Goal: Task Accomplishment & Management: Use online tool/utility

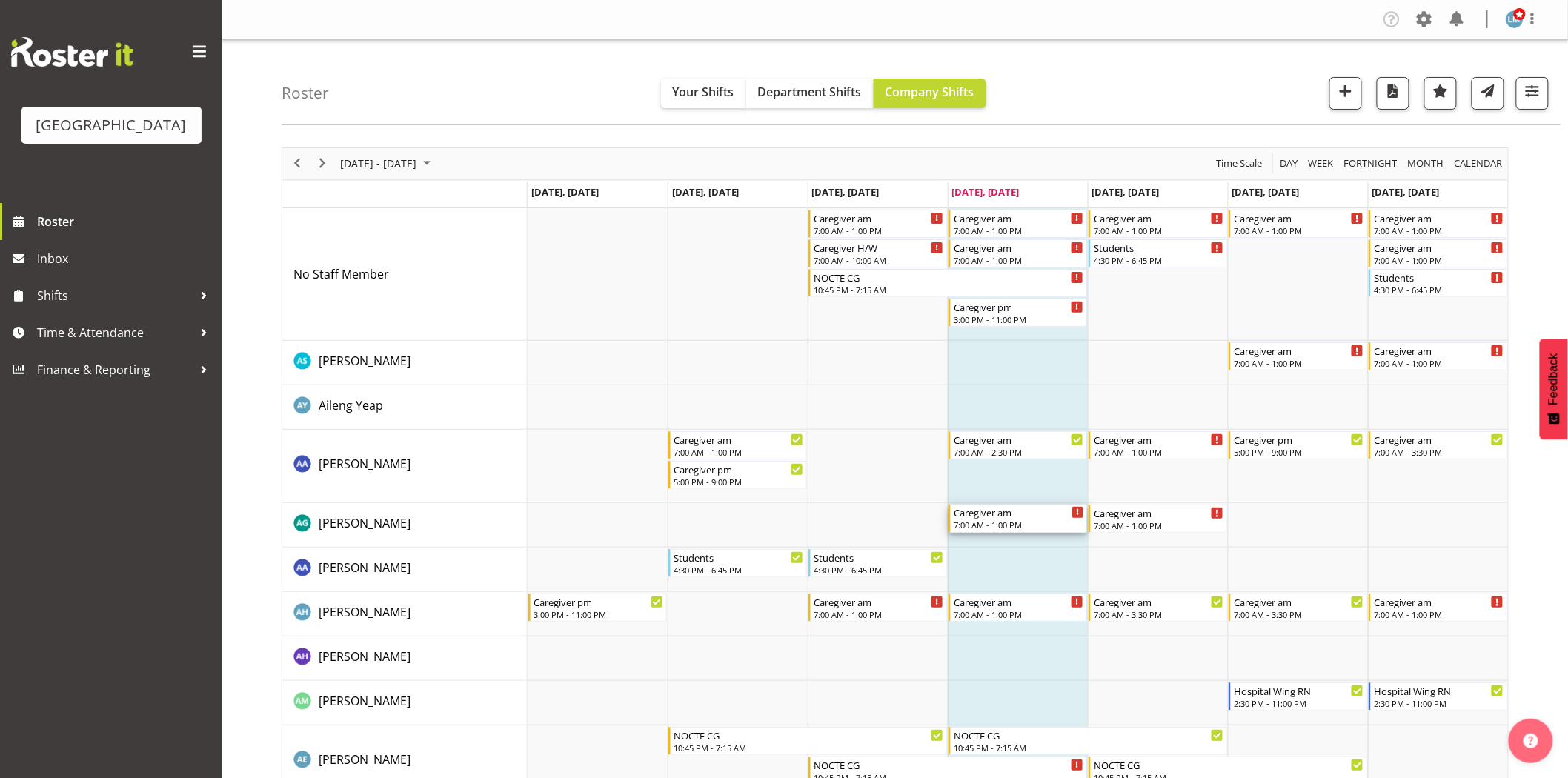
click at [1040, 523] on div "7:00 AM - 1:00 PM" at bounding box center [1018, 524] width 130 height 12
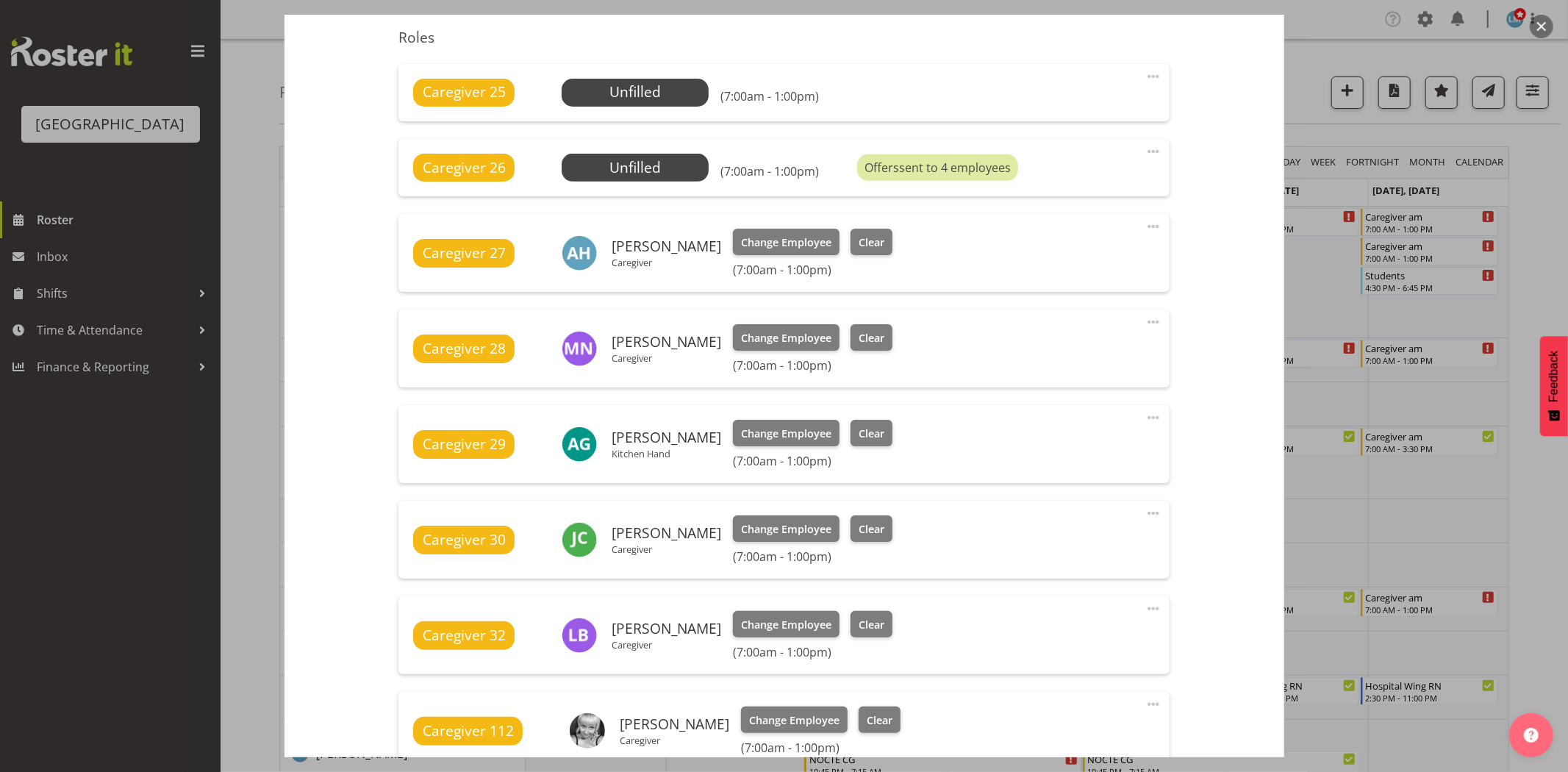
scroll to position [490, 0]
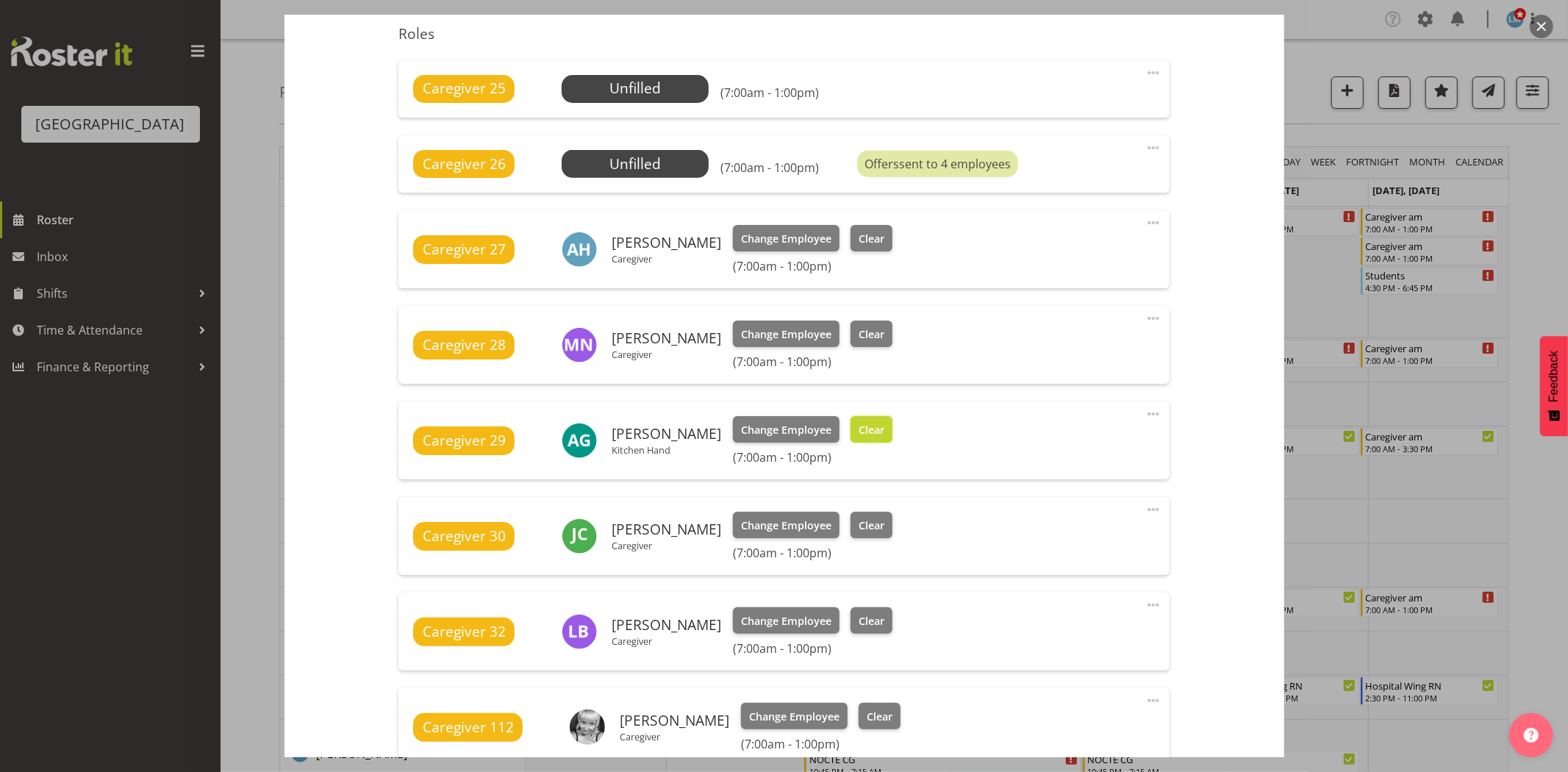
click at [865, 424] on span "Clear" at bounding box center [871, 430] width 26 height 16
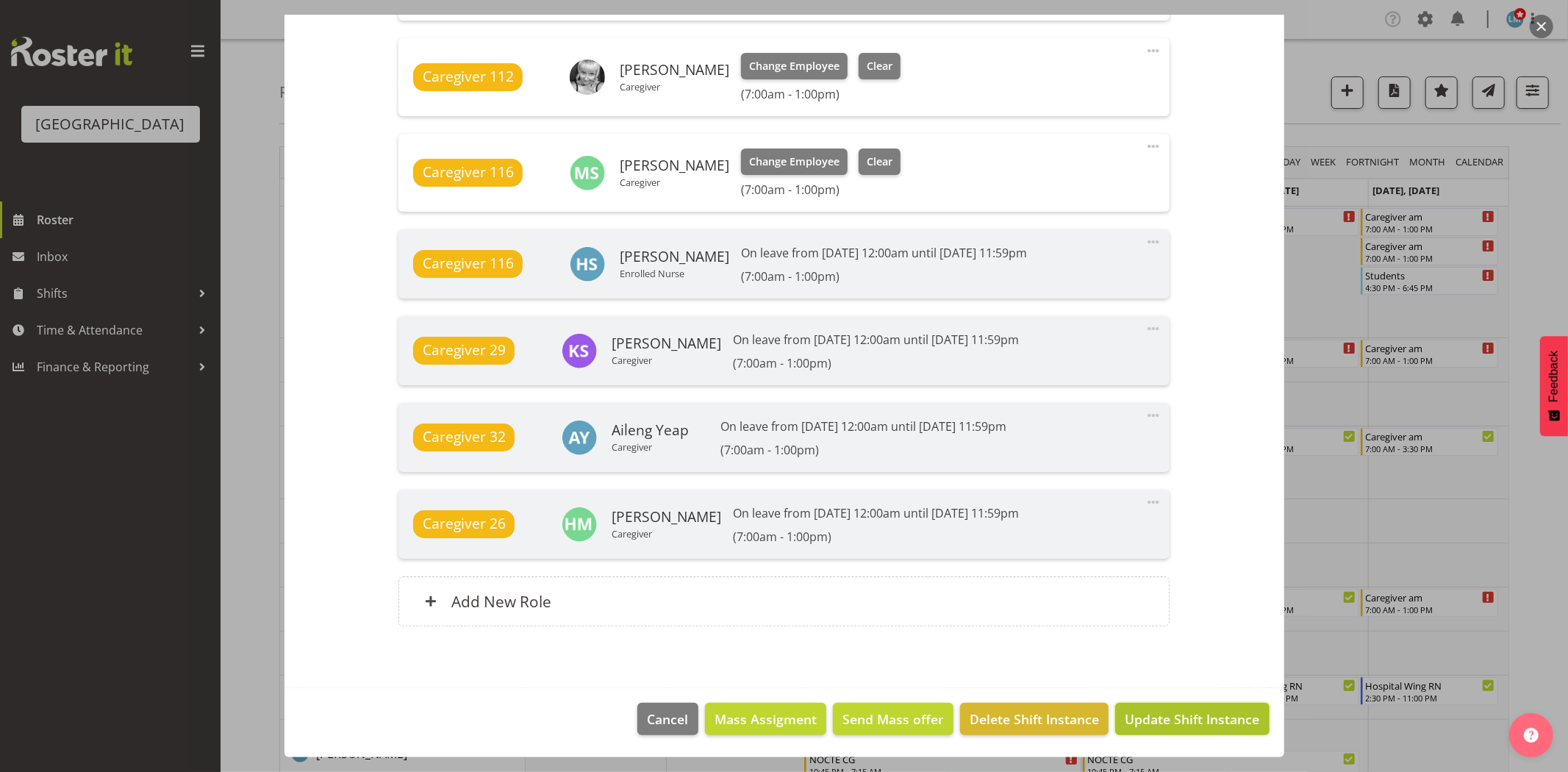
click at [1195, 715] on span "Update Shift Instance" at bounding box center [1192, 719] width 135 height 19
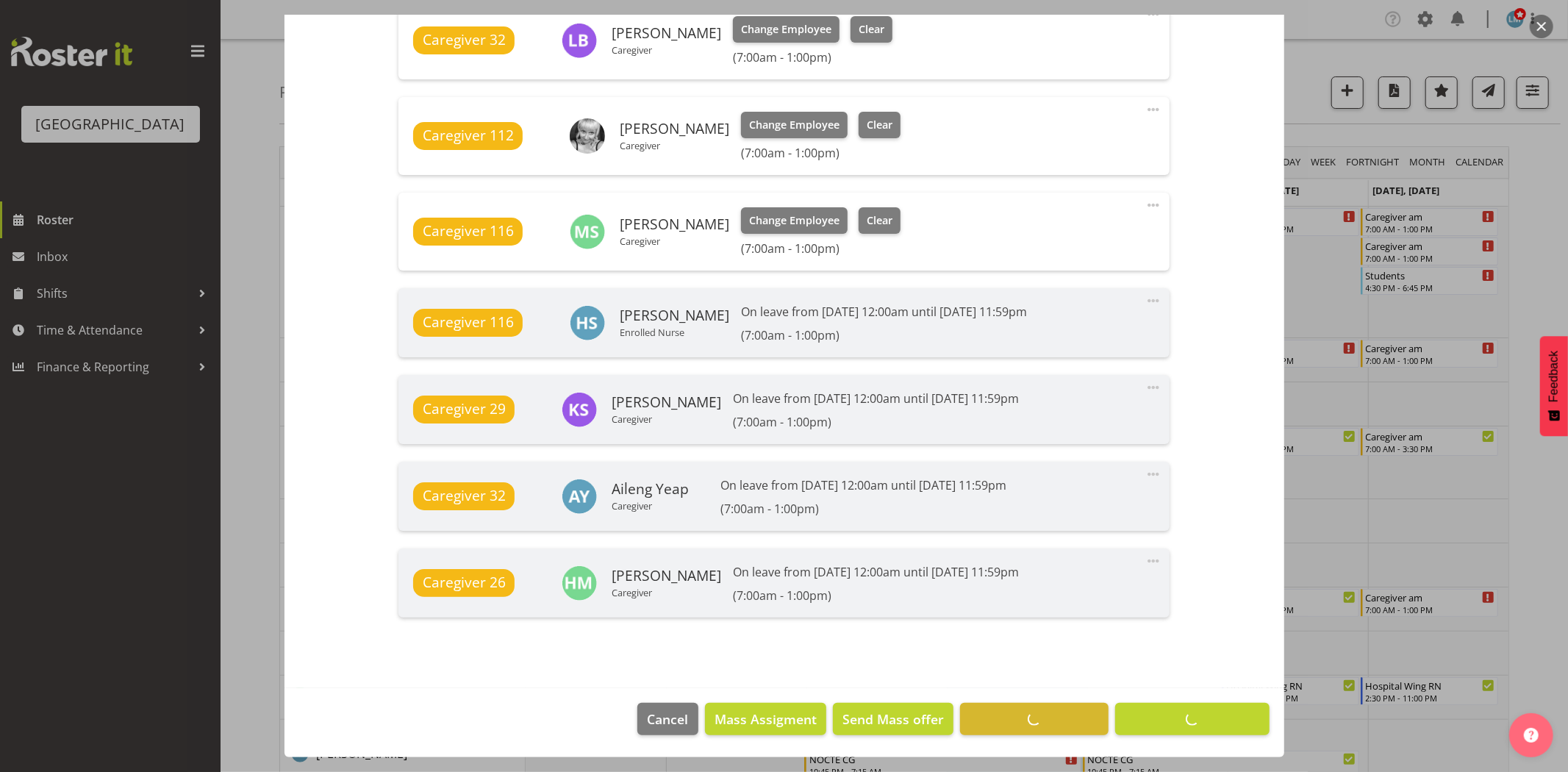
click at [1530, 206] on div at bounding box center [784, 386] width 1568 height 772
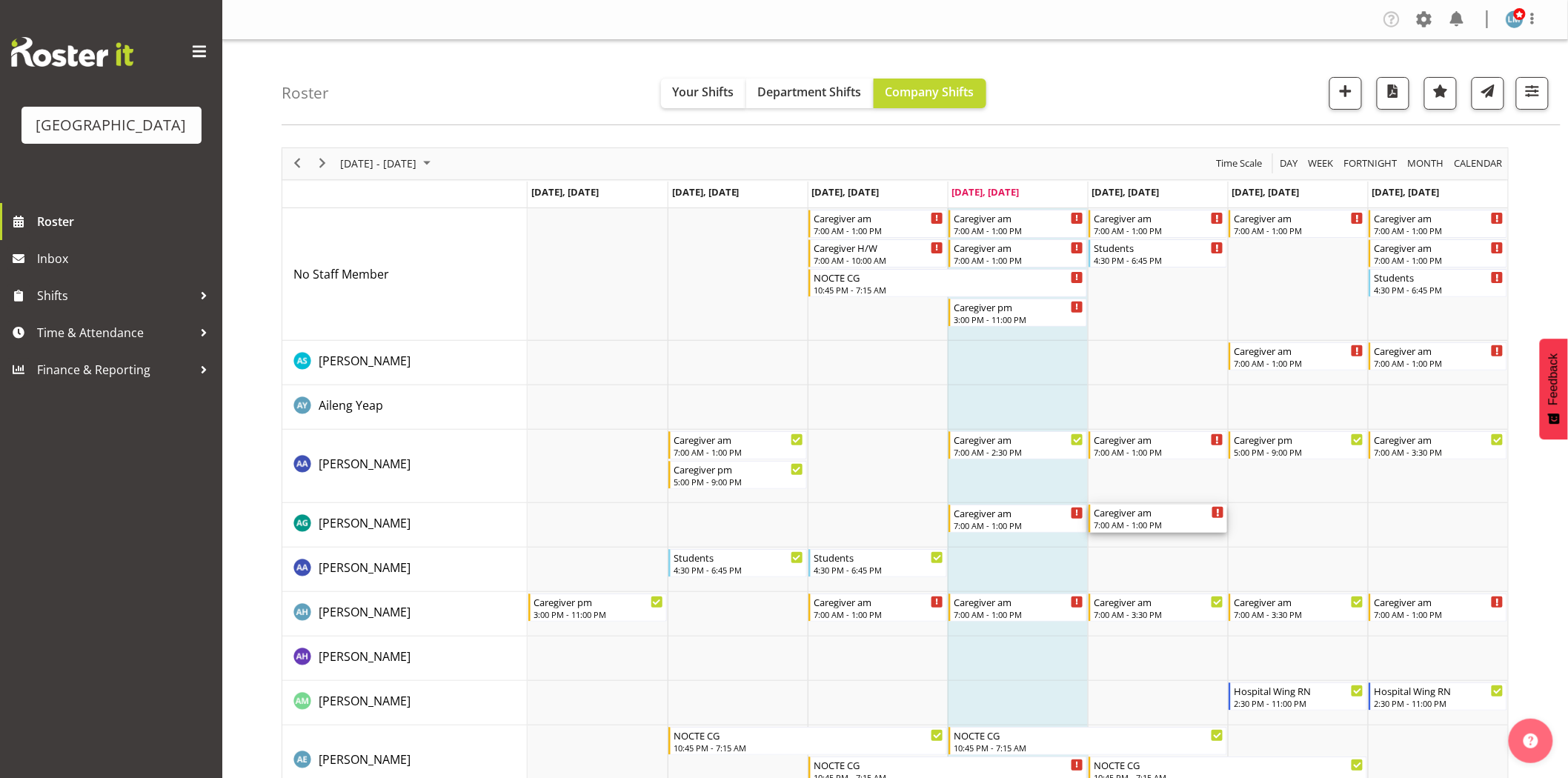
click at [1142, 523] on div "7:00 AM - 1:00 PM" at bounding box center [1158, 524] width 130 height 12
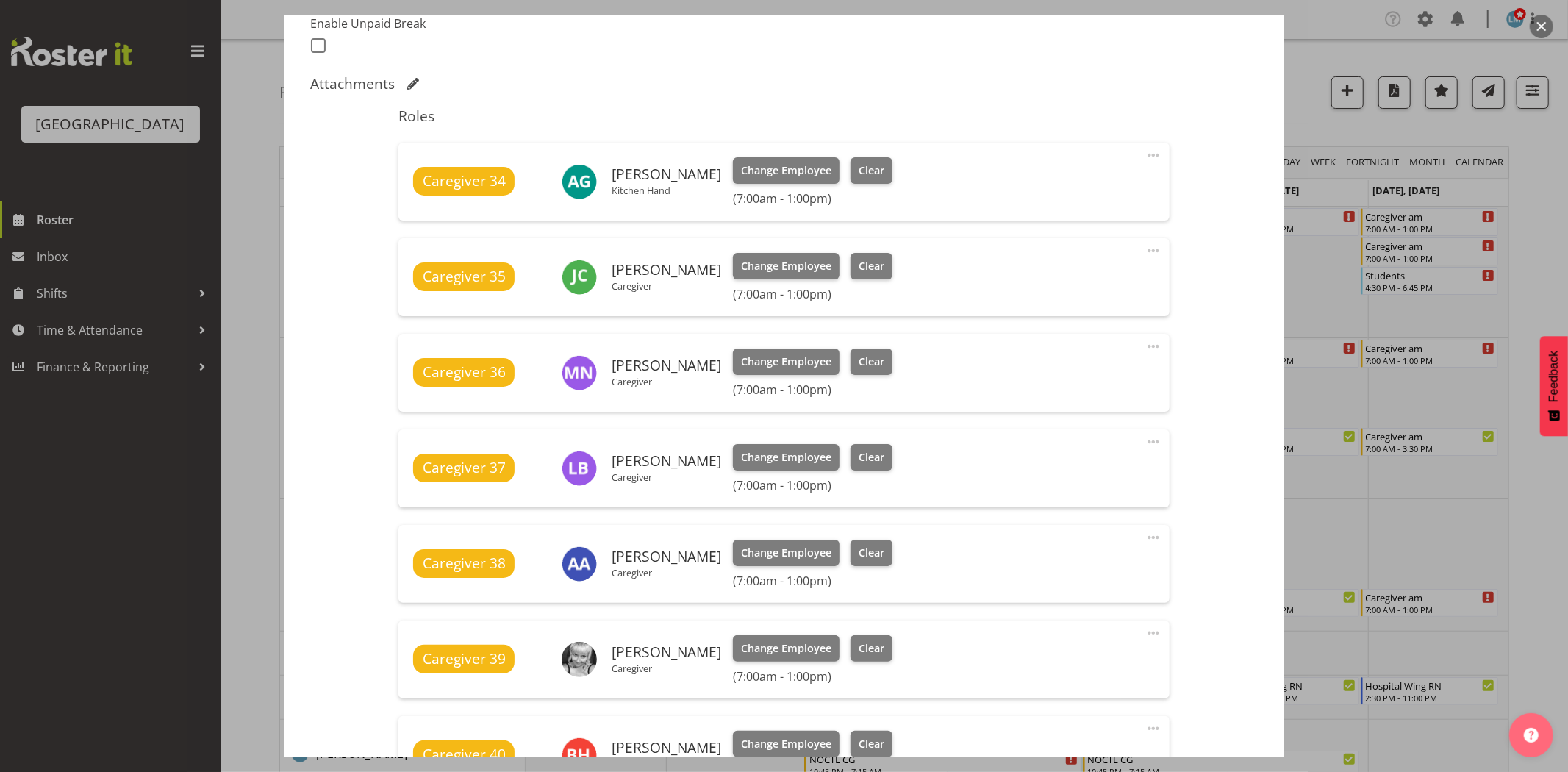
scroll to position [408, 0]
click at [861, 165] on span "Clear" at bounding box center [871, 170] width 26 height 16
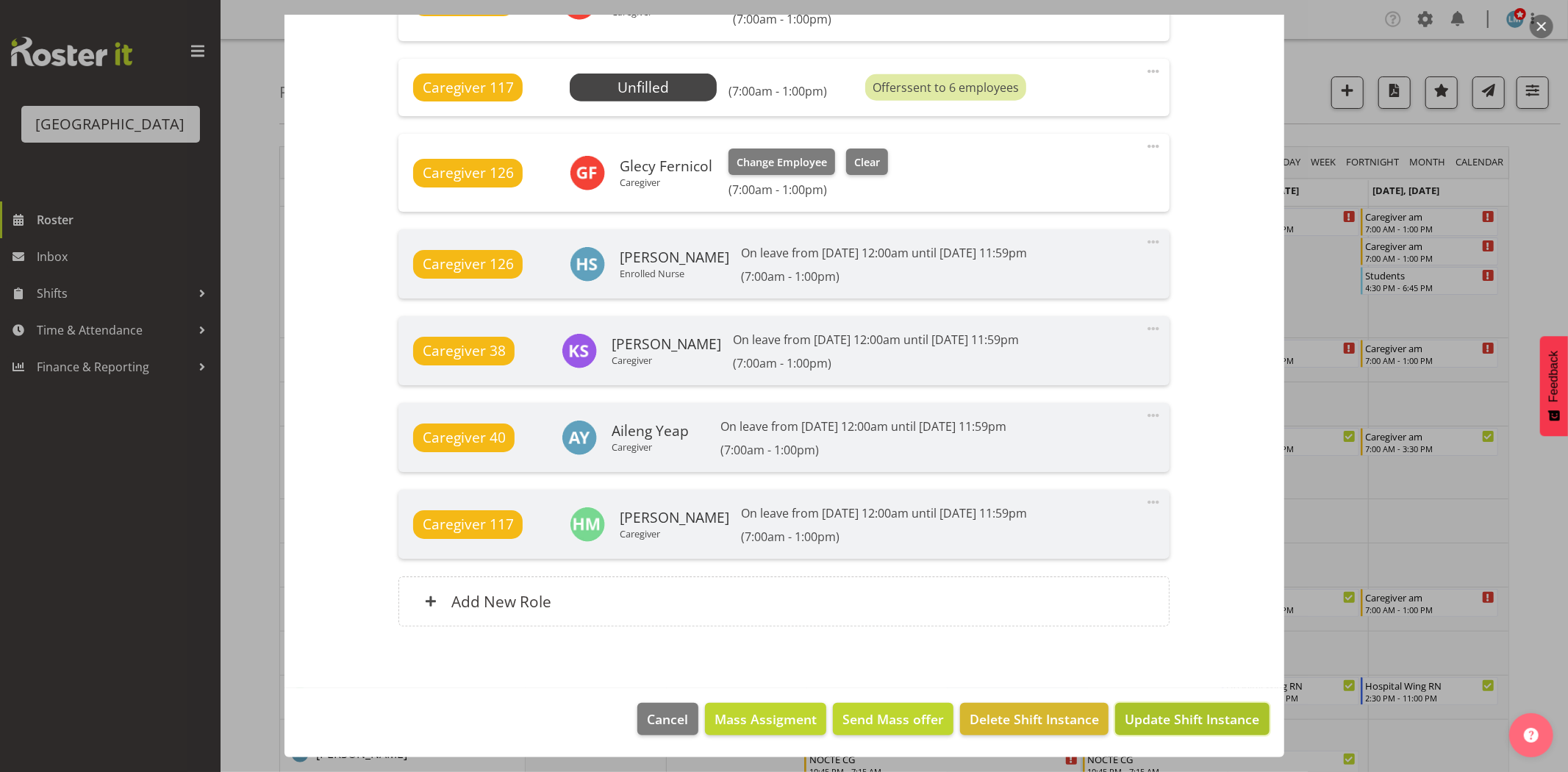
click at [1211, 710] on span "Update Shift Instance" at bounding box center [1192, 719] width 135 height 19
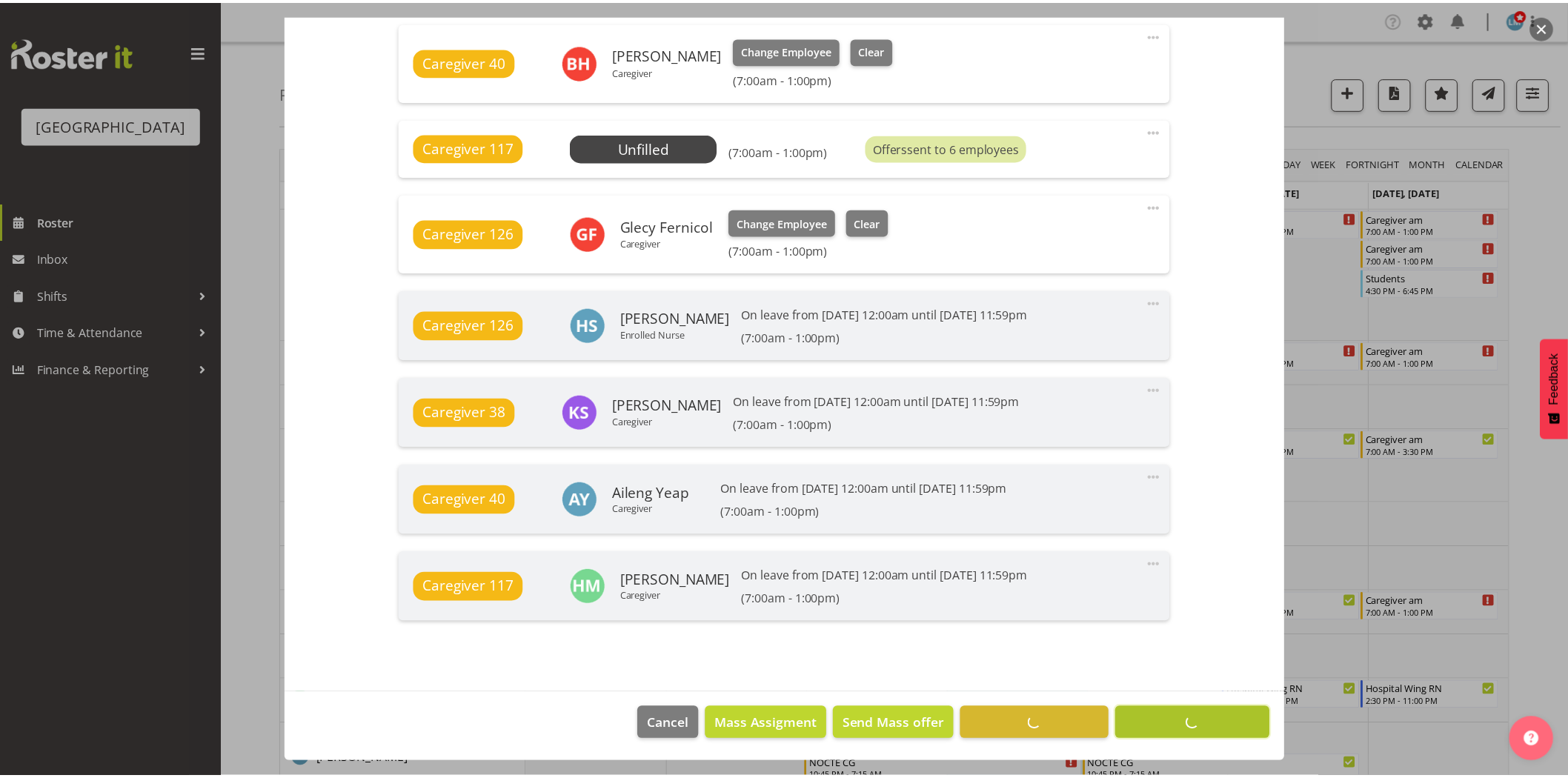
scroll to position [1090, 0]
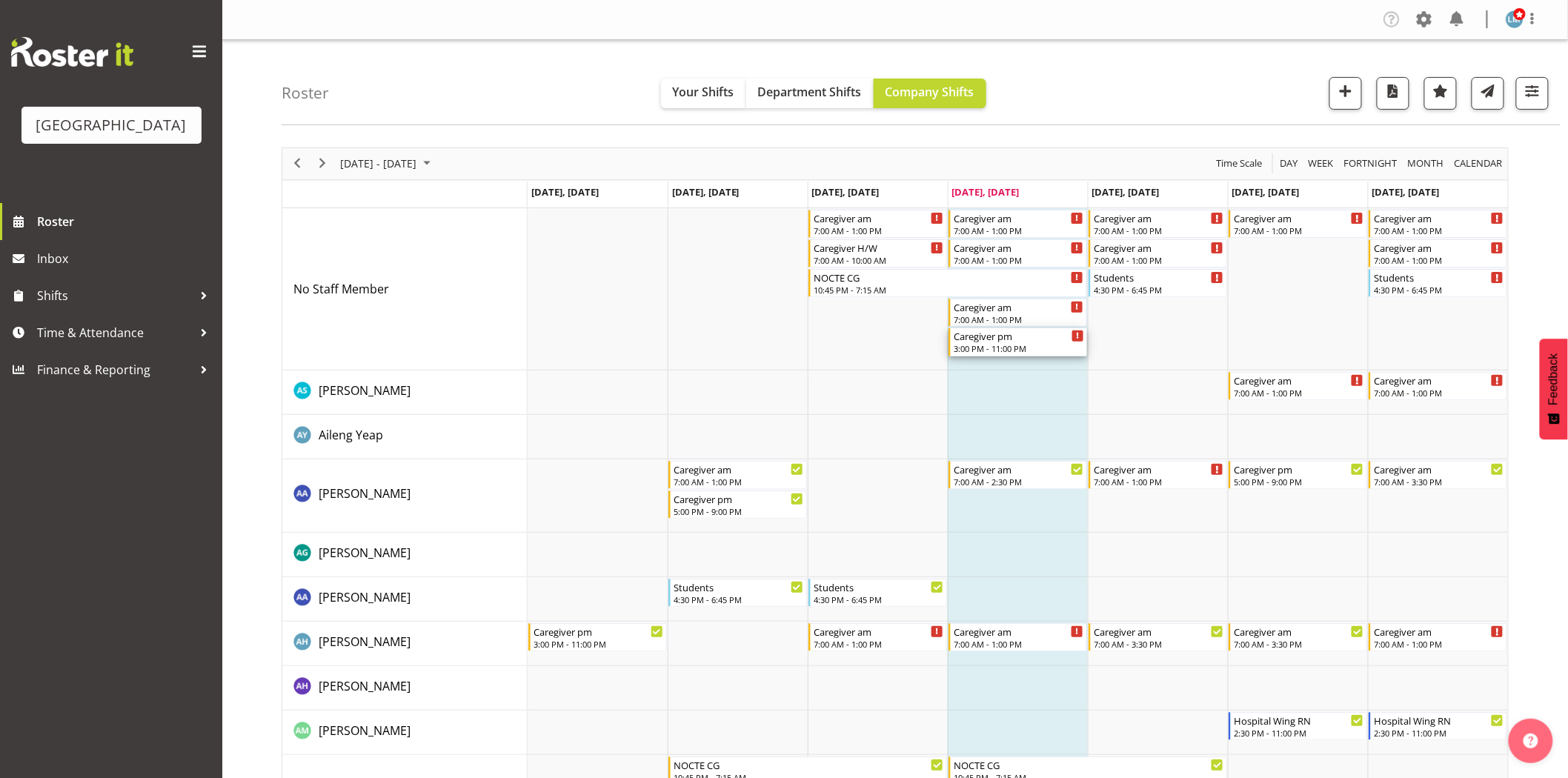
click at [1015, 339] on div "Caregiver pm" at bounding box center [1018, 335] width 130 height 15
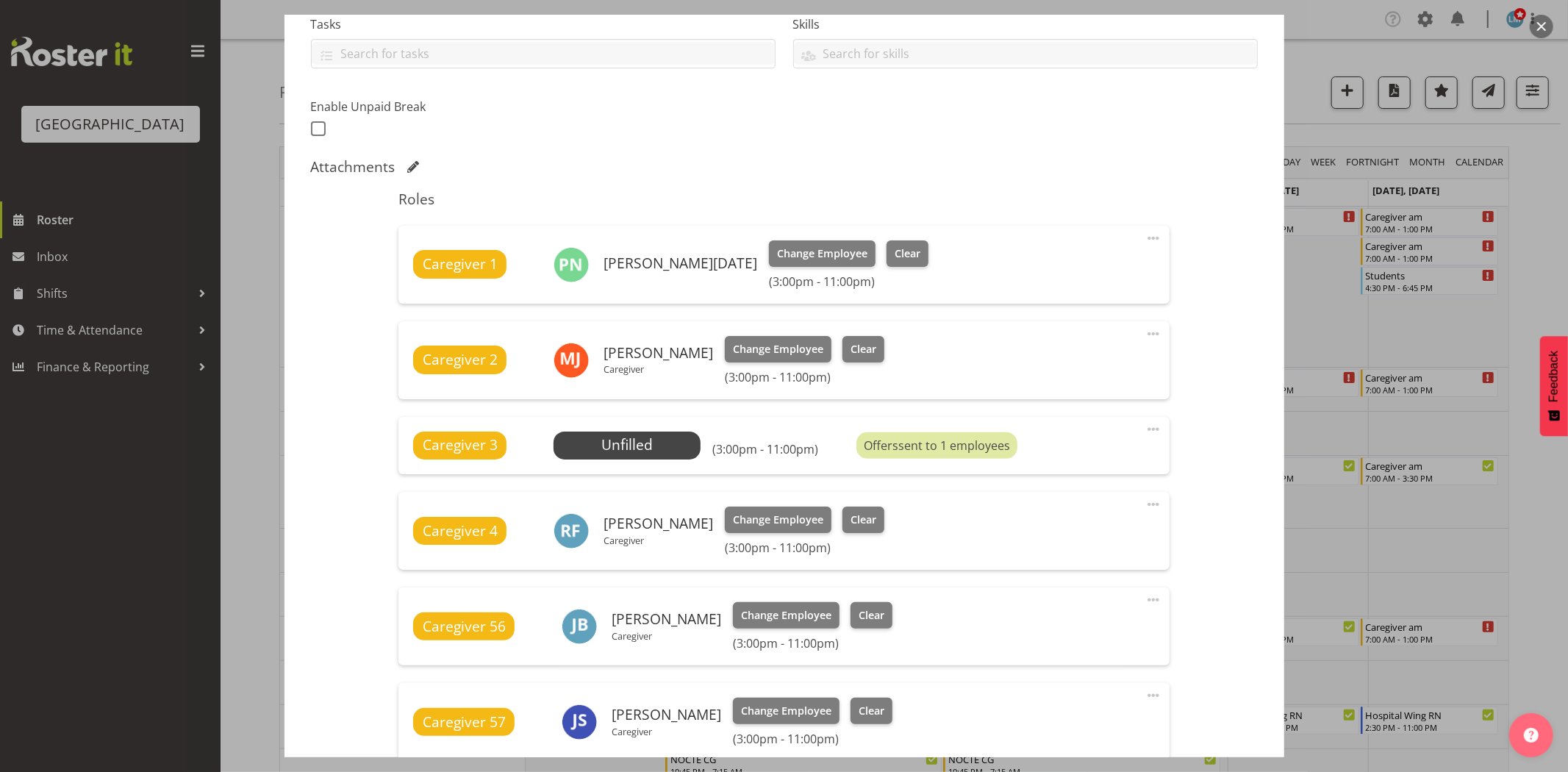
scroll to position [326, 0]
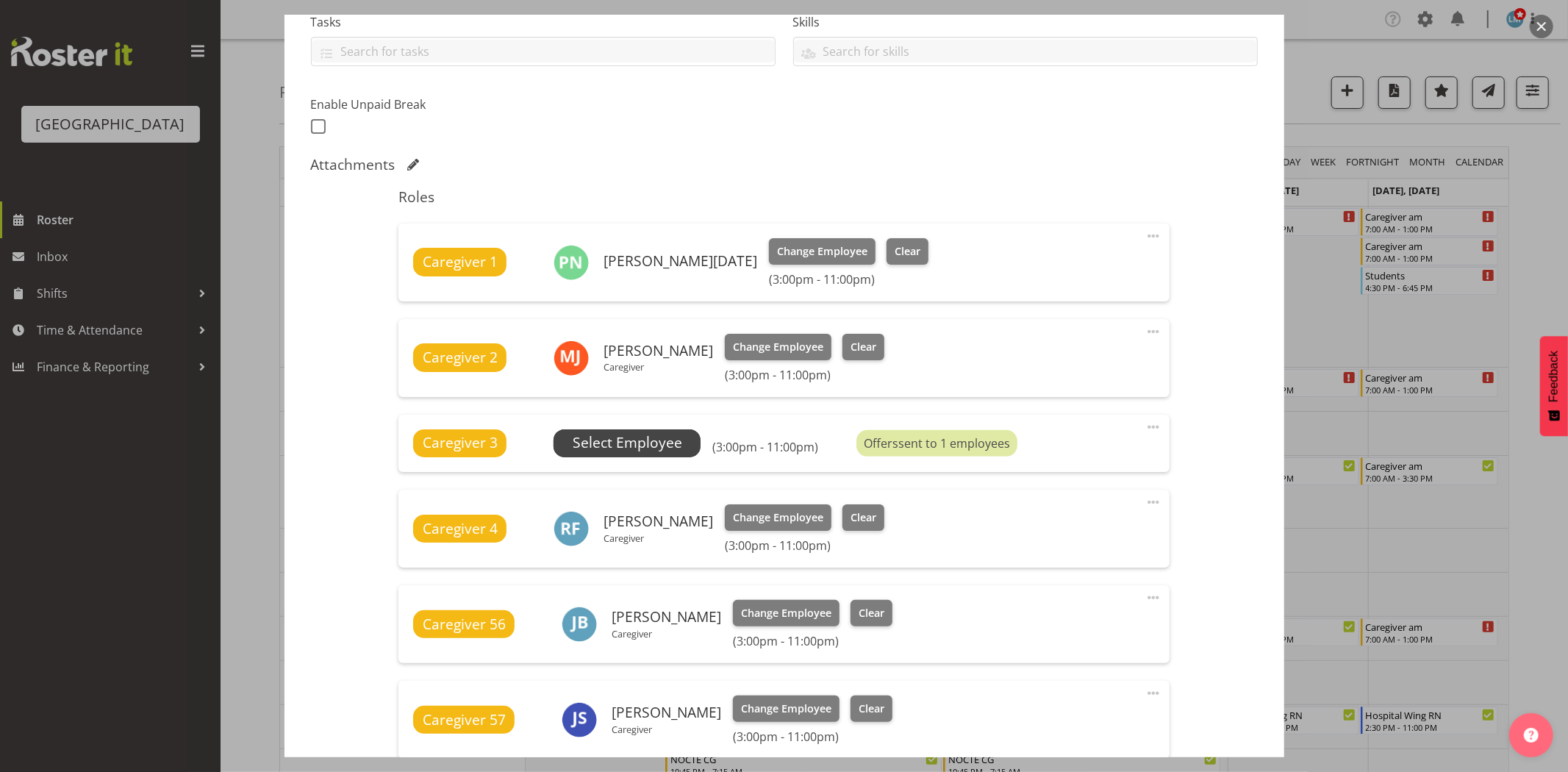
click at [642, 435] on span "Select Employee" at bounding box center [627, 443] width 109 height 22
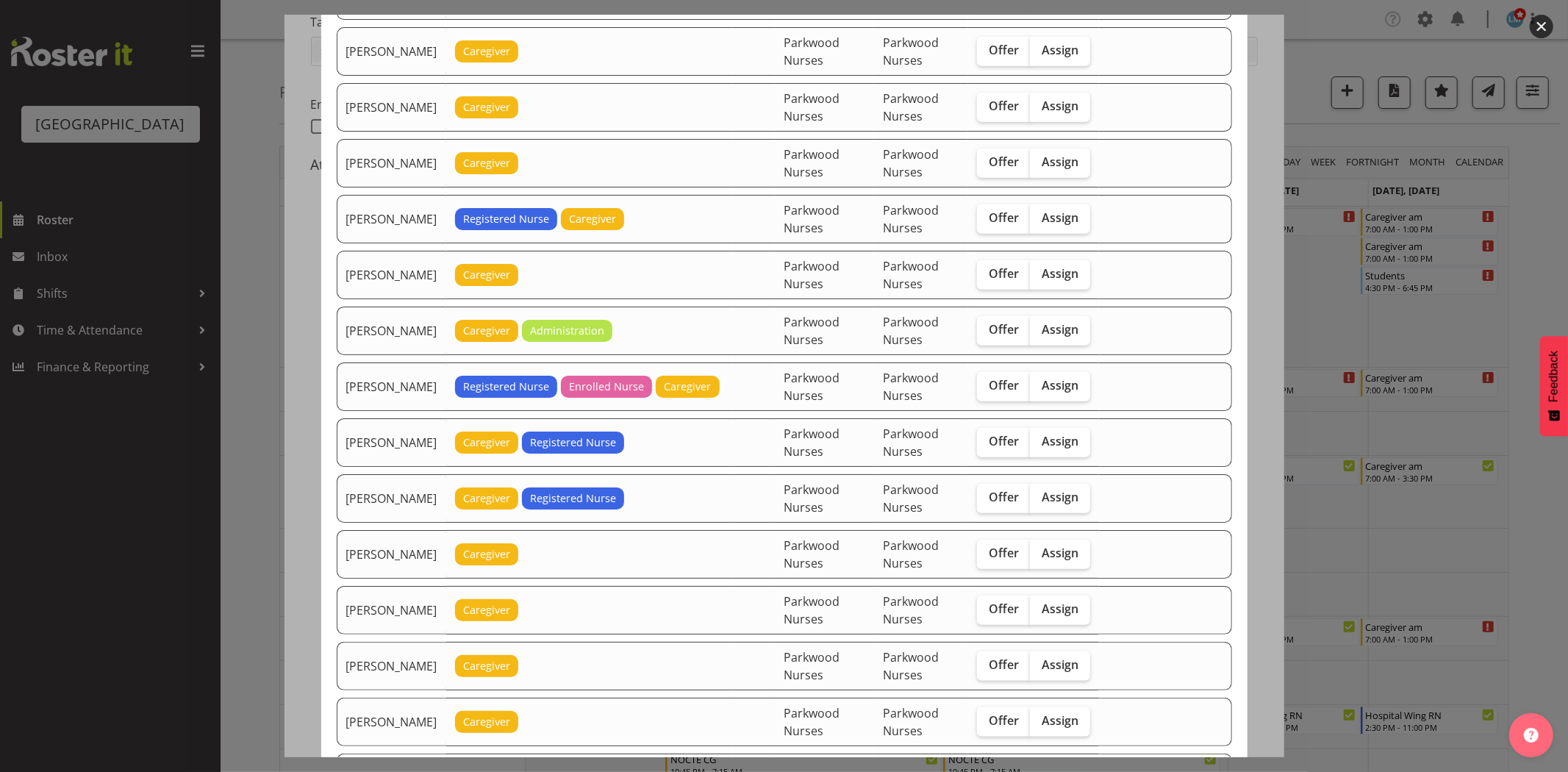
scroll to position [1388, 0]
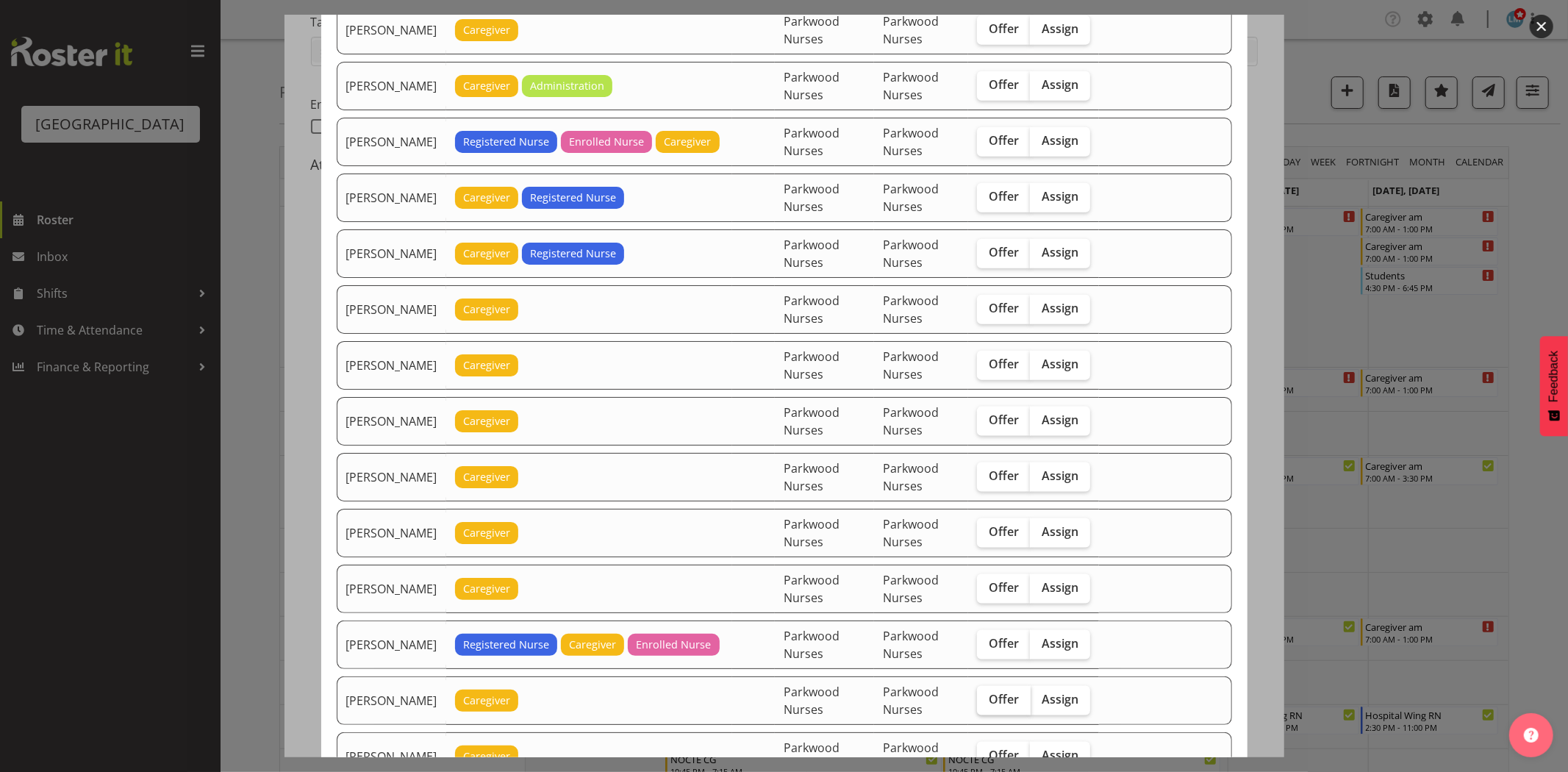
click at [1009, 707] on span "Offer" at bounding box center [1003, 699] width 30 height 15
click at [986, 705] on input "Offer" at bounding box center [982, 700] width 9 height 9
checkbox input "true"
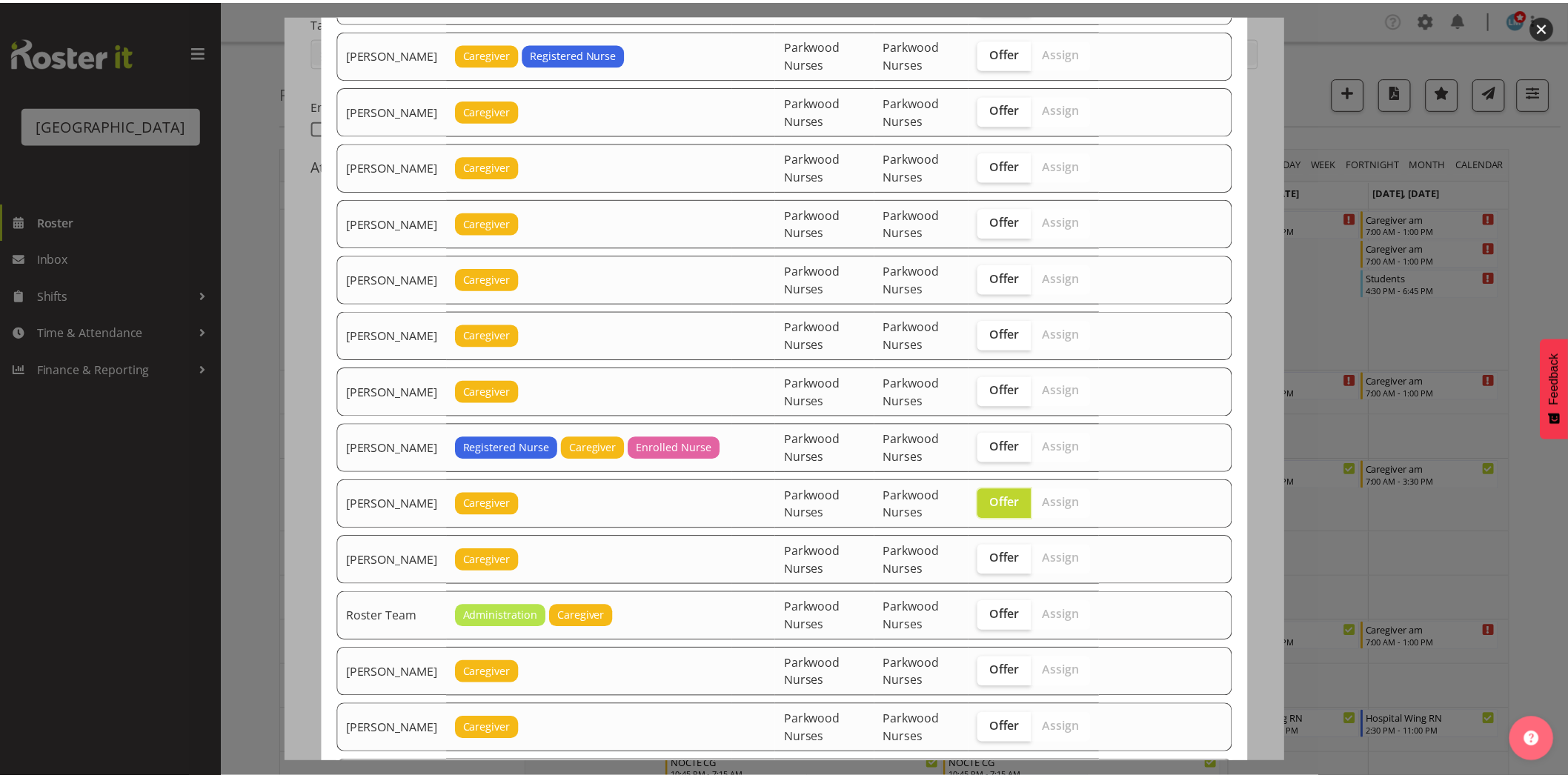
scroll to position [1917, 0]
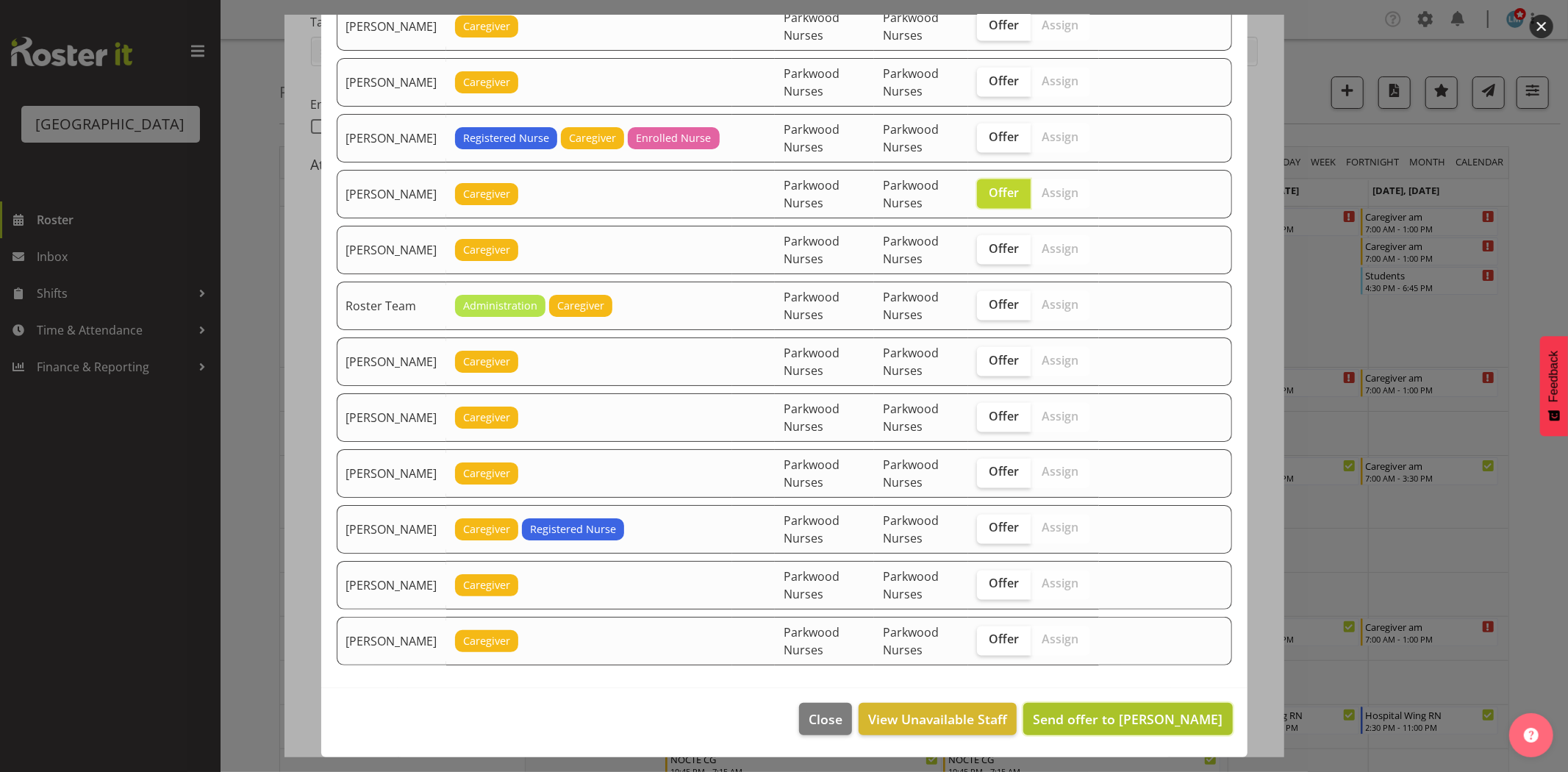
click at [1120, 719] on span "Send offer to [PERSON_NAME]" at bounding box center [1127, 719] width 190 height 18
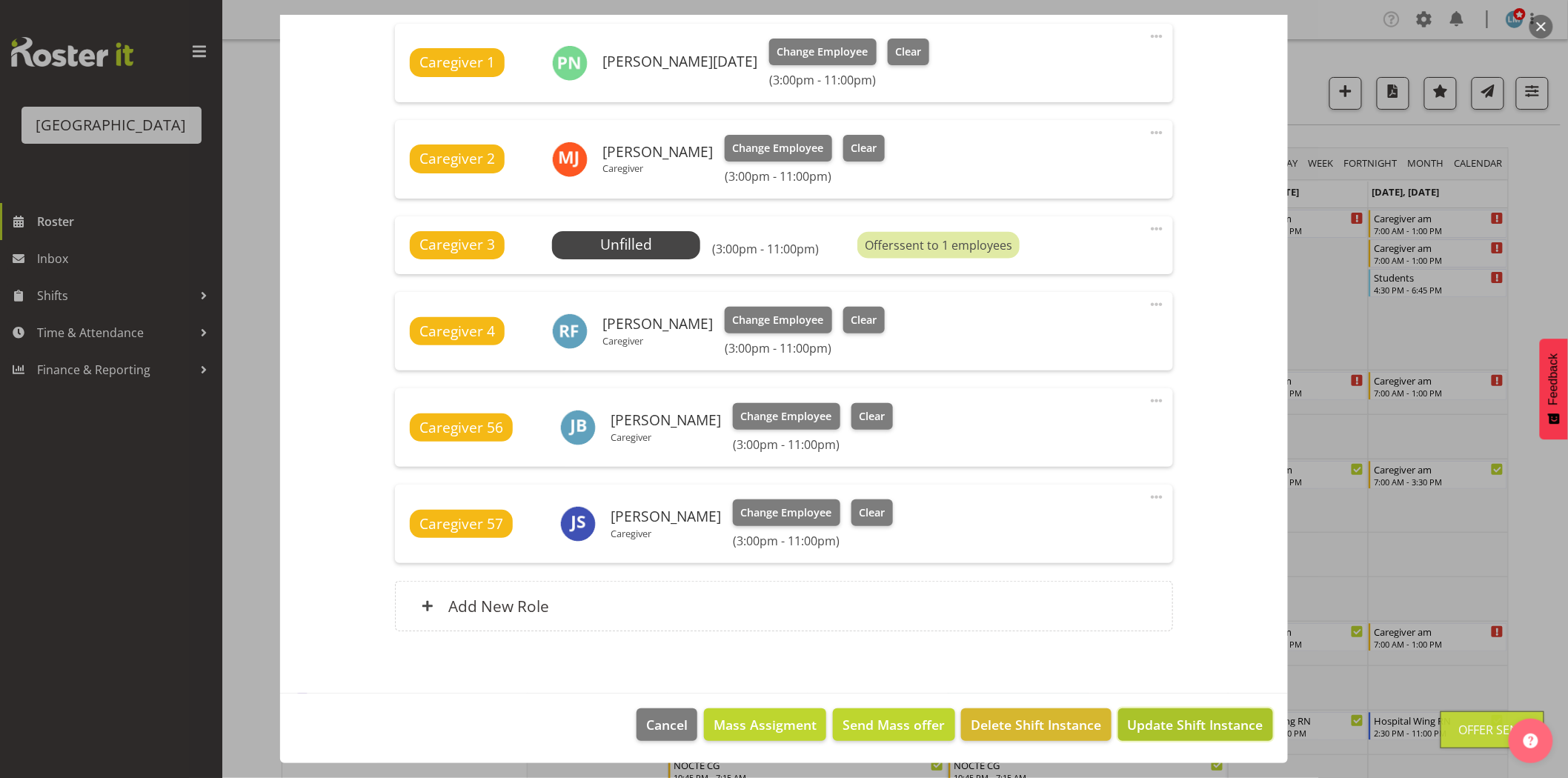
click at [1142, 722] on span "Update Shift Instance" at bounding box center [1196, 725] width 136 height 20
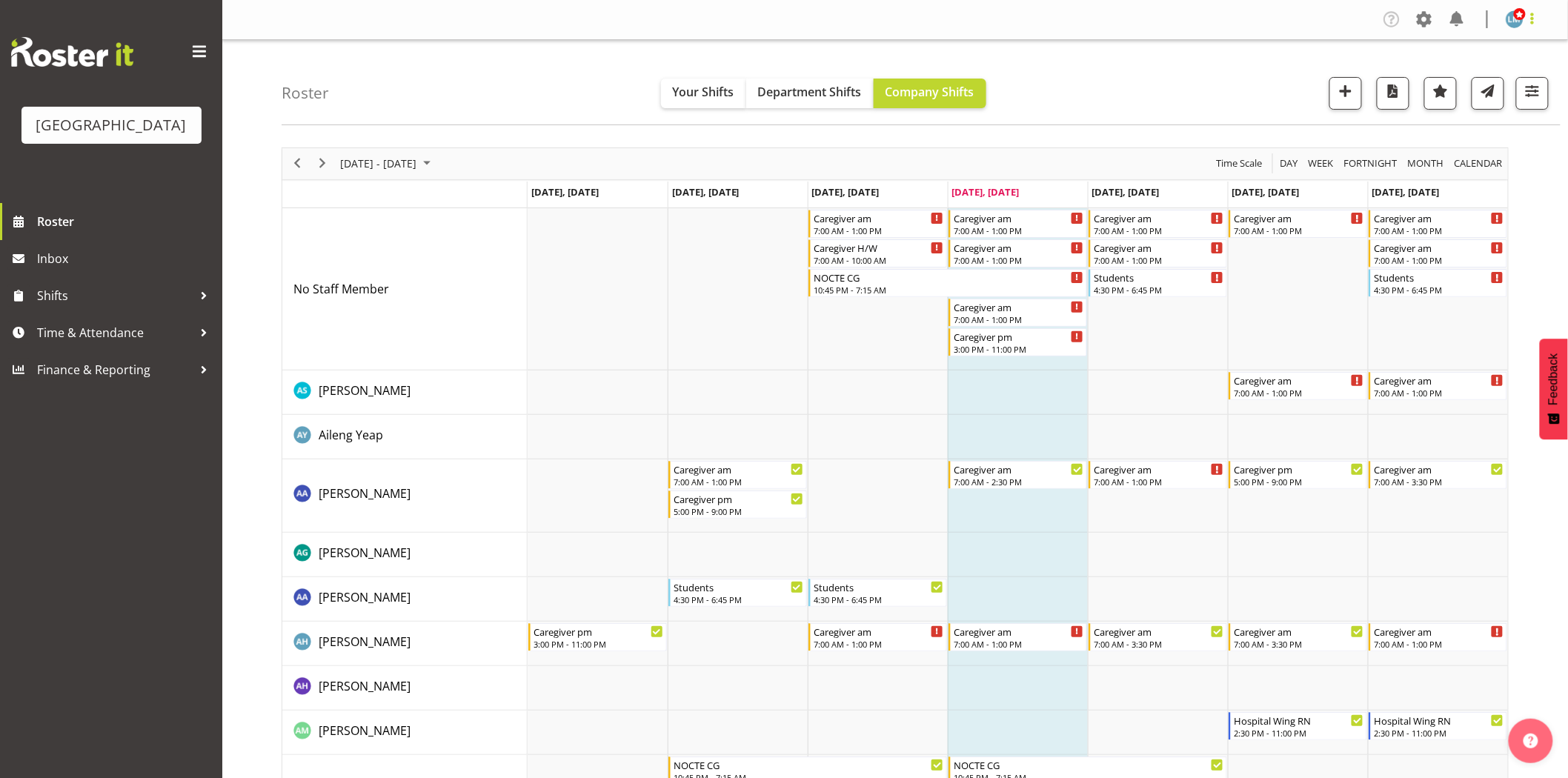
click at [1531, 20] on span at bounding box center [1532, 18] width 18 height 18
click at [1484, 79] on link "Log Out" at bounding box center [1470, 78] width 142 height 27
